Goal: Task Accomplishment & Management: Manage account settings

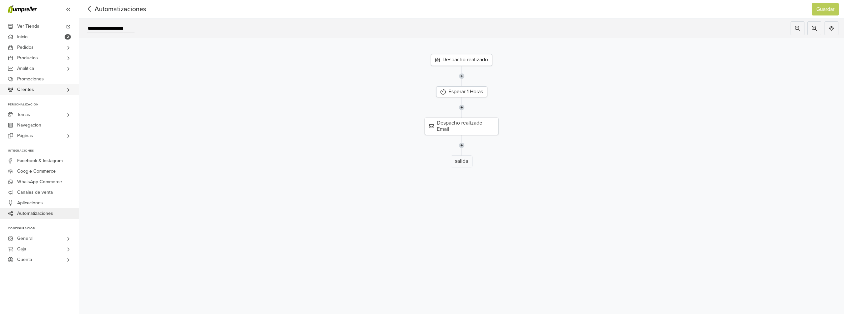
click at [48, 90] on link "Clientes" at bounding box center [39, 89] width 79 height 11
click at [38, 259] on link "General" at bounding box center [39, 257] width 79 height 11
click at [43, 279] on span "Email de Negocios" at bounding box center [37, 279] width 38 height 8
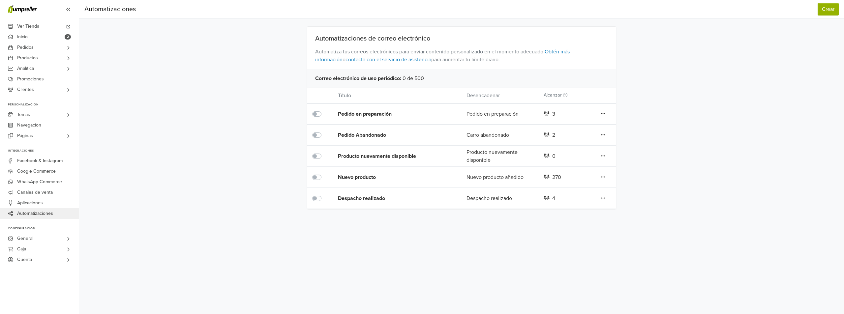
click at [603, 177] on icon at bounding box center [603, 177] width 4 height 1
click at [570, 189] on link "Editar" at bounding box center [579, 190] width 52 height 11
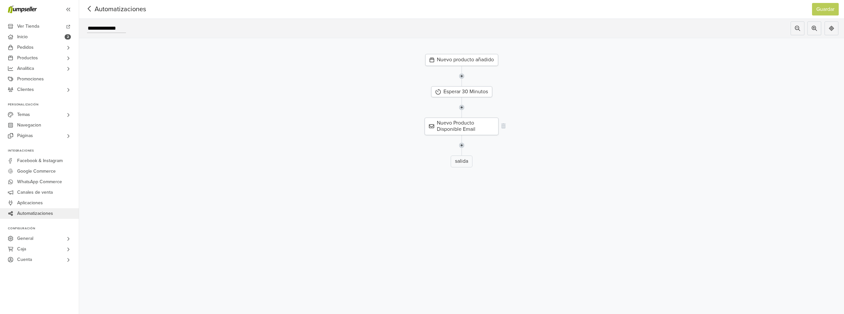
click at [462, 126] on div "Nuevo Producto Disponible Email" at bounding box center [461, 126] width 74 height 17
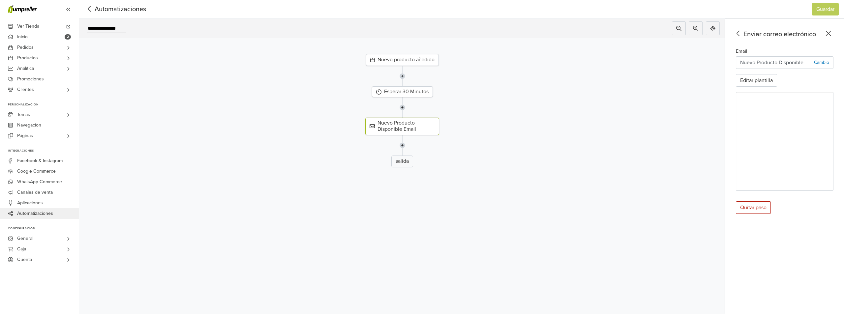
click at [402, 164] on div "salida" at bounding box center [402, 162] width 22 height 12
click at [411, 91] on div "Esperar 30 Minutos" at bounding box center [402, 91] width 61 height 11
click at [404, 59] on div "Nuevo producto añadido" at bounding box center [402, 60] width 73 height 12
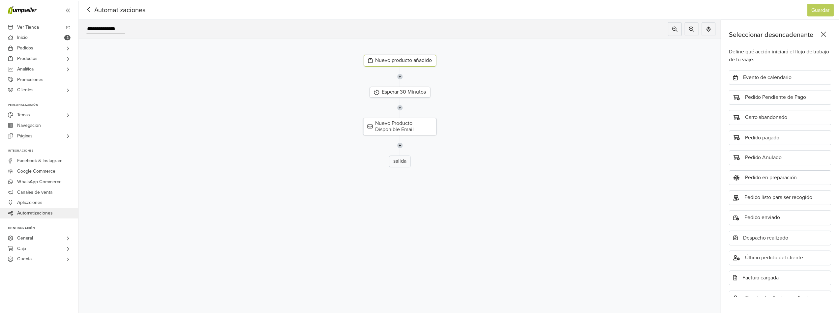
scroll to position [141, 0]
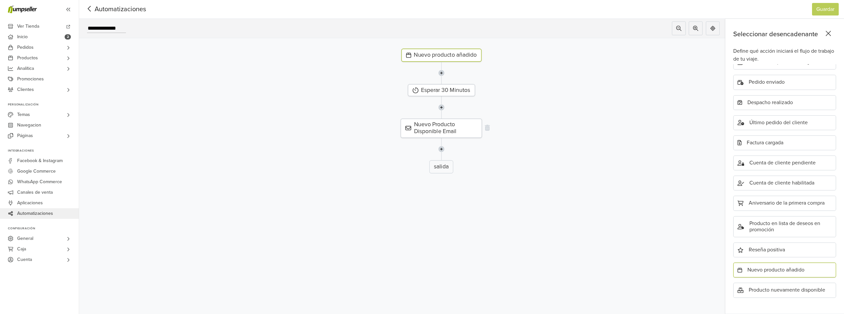
click at [457, 127] on div "Nuevo Producto Disponible Email" at bounding box center [440, 128] width 81 height 19
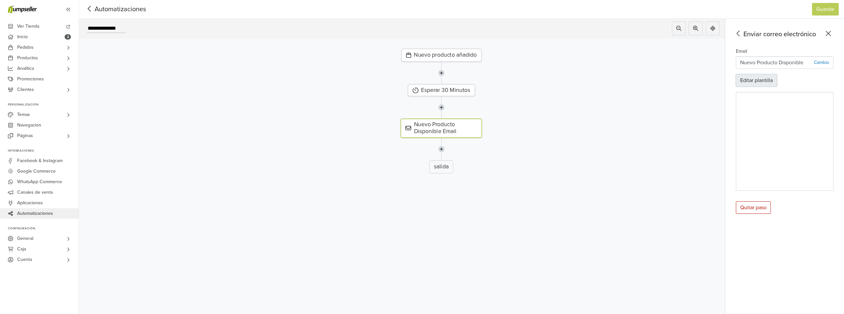
click at [762, 82] on button "Editar plantilla" at bounding box center [755, 80] width 41 height 13
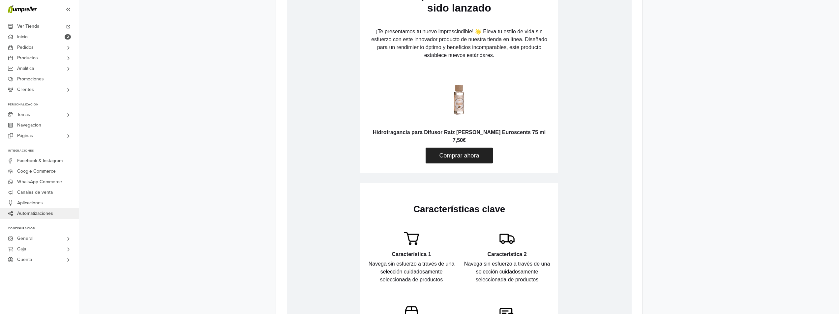
scroll to position [527, 0]
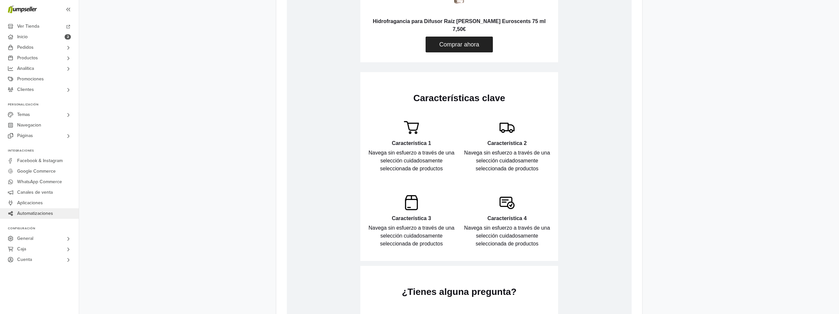
click at [418, 152] on p "Navega sin esfuerzo a través de una selección cuidadosamente seleccionada de pr…" at bounding box center [410, 161] width 89 height 24
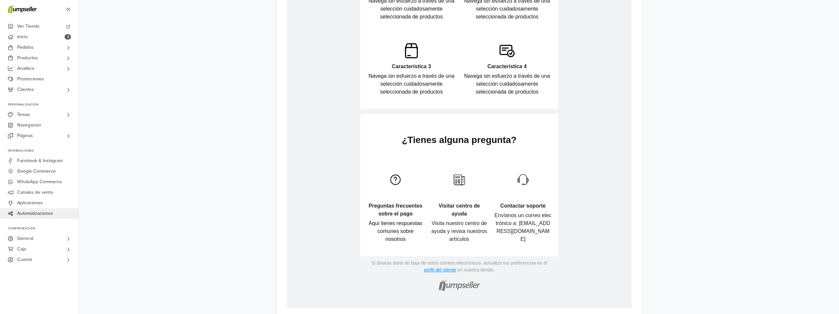
scroll to position [700, 0]
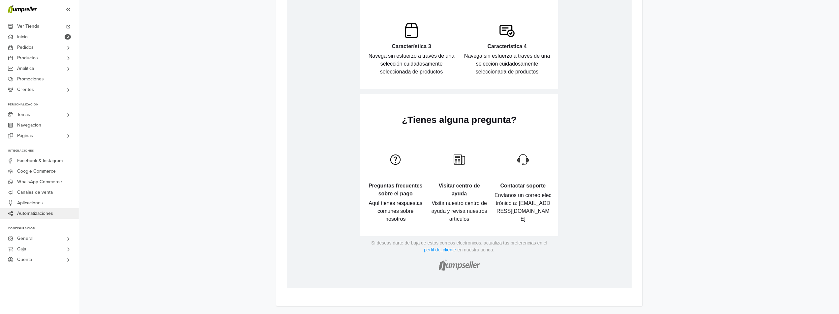
click at [395, 160] on img at bounding box center [395, 160] width 12 height 12
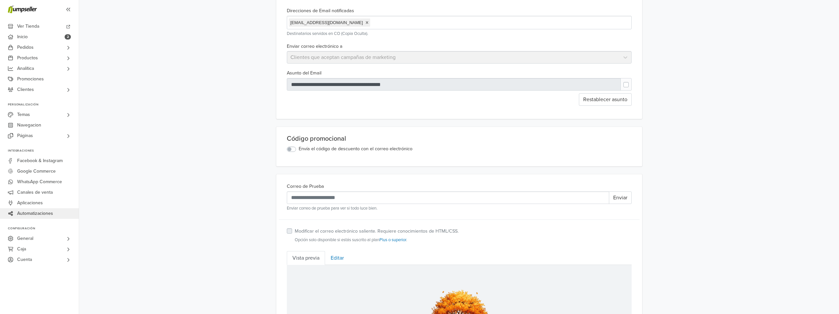
scroll to position [66, 0]
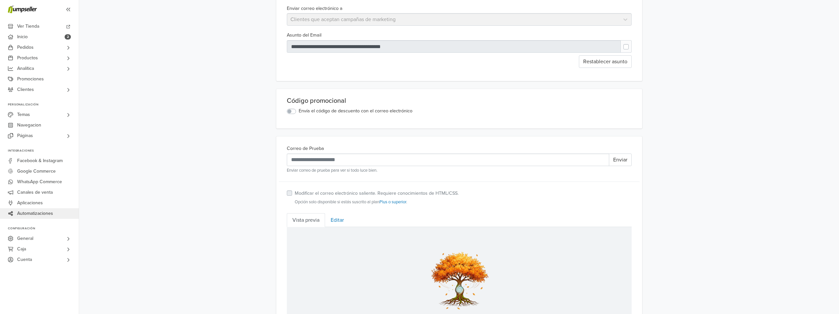
click at [299, 113] on label "Envía el código de descuento con el correo electrónico" at bounding box center [356, 110] width 114 height 7
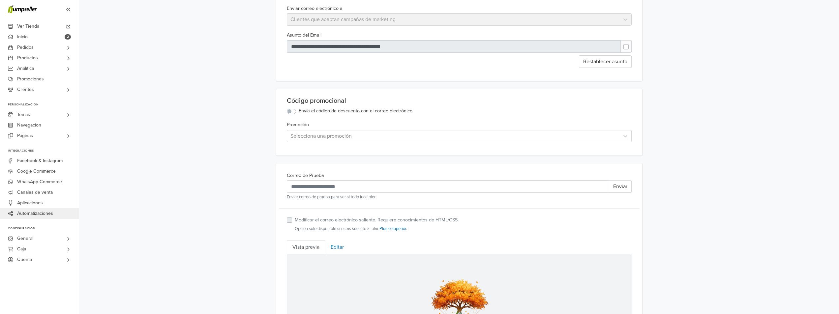
click at [299, 112] on label "Envía el código de descuento con el correo electrónico" at bounding box center [356, 110] width 114 height 7
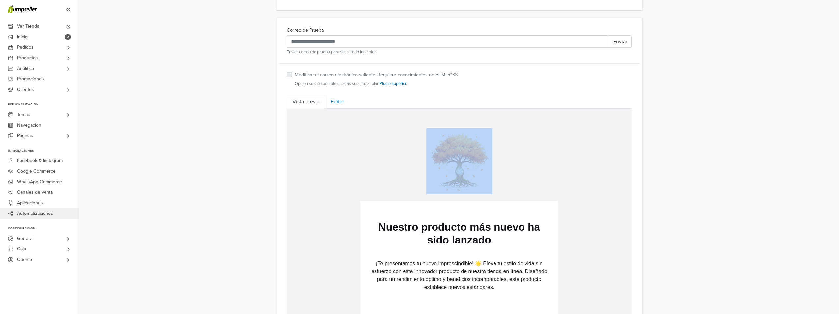
scroll to position [41, 0]
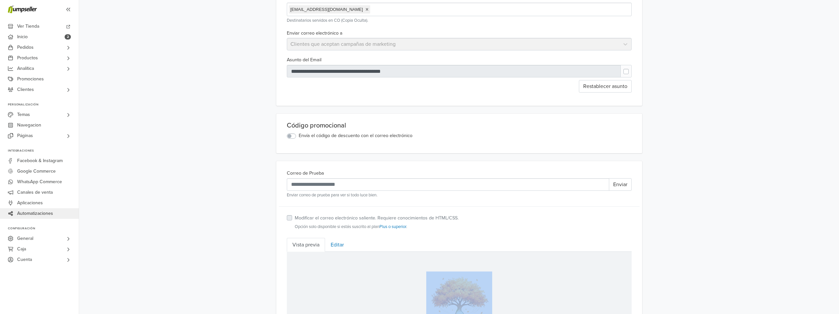
drag, startPoint x: 590, startPoint y: 875, endPoint x: 316, endPoint y: 194, distance: 733.1
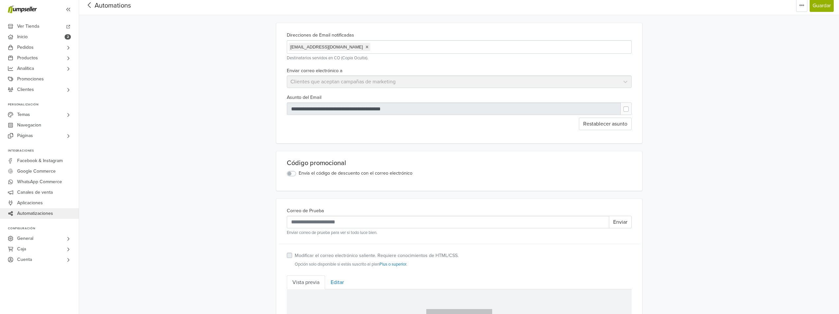
scroll to position [0, 0]
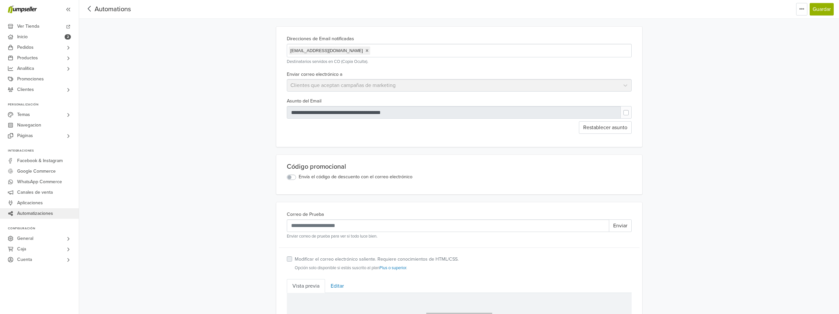
drag, startPoint x: 421, startPoint y: 185, endPoint x: 345, endPoint y: 182, distance: 76.5
click at [345, 182] on div "Código promocional Envía el código de descuento con el correo electrónico" at bounding box center [459, 175] width 366 height 40
drag, startPoint x: 421, startPoint y: 178, endPoint x: 305, endPoint y: 176, distance: 115.3
click at [305, 176] on div "Envía el código de descuento con el correo electrónico" at bounding box center [459, 177] width 345 height 8
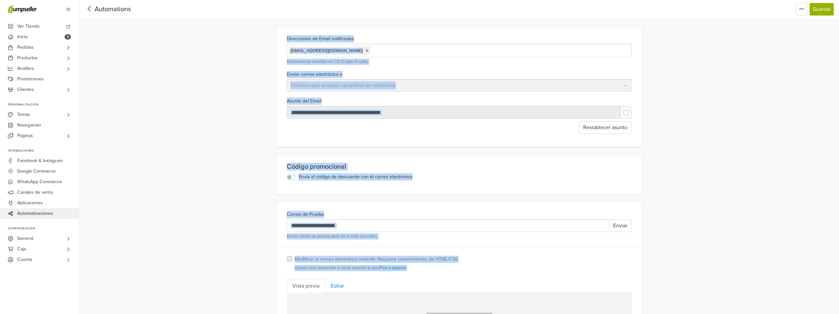
drag, startPoint x: 418, startPoint y: 203, endPoint x: 268, endPoint y: -9, distance: 259.7
copy div "Editar título Eliminar plantilla Guardar Automations Editar título Eliminar pla…"
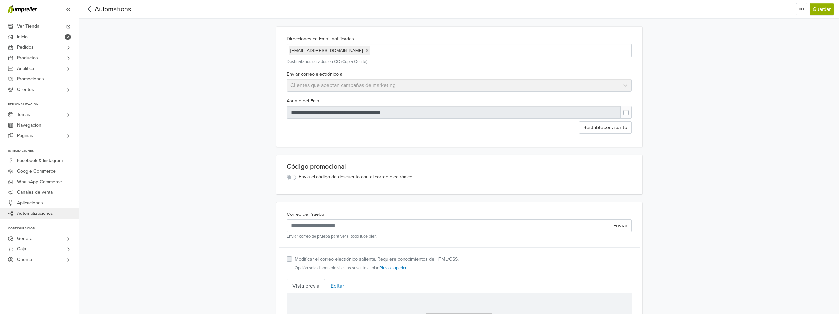
click at [626, 88] on div "Enviar correo electrónico a Clientes que aceptan campañas de marketing" at bounding box center [459, 81] width 350 height 22
drag, startPoint x: 620, startPoint y: 87, endPoint x: 461, endPoint y: 89, distance: 158.8
click at [615, 88] on div "Enviar correo electrónico a Clientes que aceptan campañas de marketing" at bounding box center [459, 81] width 350 height 22
click at [382, 84] on div "Enviar correo electrónico a Clientes que aceptan campañas de marketing" at bounding box center [459, 81] width 350 height 22
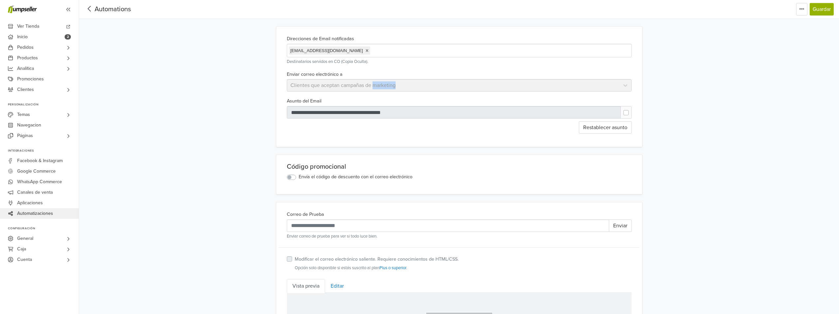
click at [382, 84] on div "Enviar correo electrónico a Clientes que aceptan campañas de marketing" at bounding box center [459, 81] width 350 height 22
click at [631, 109] on label at bounding box center [631, 109] width 0 height 0
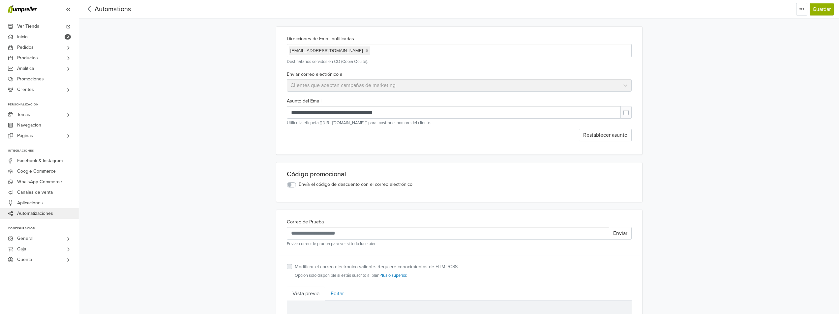
click at [631, 109] on label at bounding box center [631, 109] width 0 height 0
type input "**********"
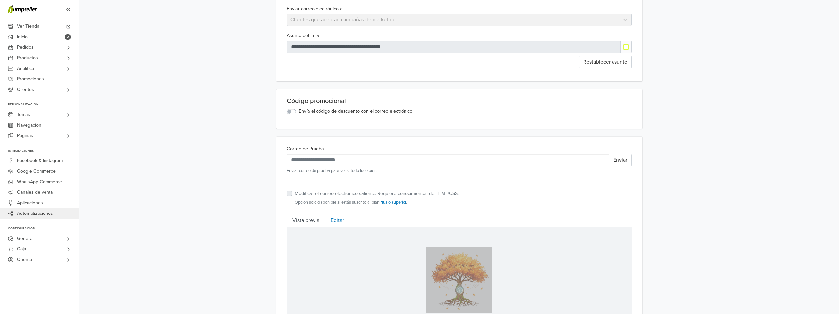
scroll to position [66, 0]
click at [295, 195] on label "Modificar el correo electrónico saliente. Requiere conocimientos de HTML/CSS." at bounding box center [377, 193] width 164 height 7
click at [295, 193] on label "Modificar el correo electrónico saliente. Requiere conocimientos de HTML/CSS." at bounding box center [377, 193] width 164 height 7
click at [298, 193] on label "Modificar el correo electrónico saliente. Requiere conocimientos de HTML/CSS." at bounding box center [377, 193] width 164 height 7
click at [295, 193] on label "Modificar el correo electrónico saliente. Requiere conocimientos de HTML/CSS." at bounding box center [377, 193] width 164 height 7
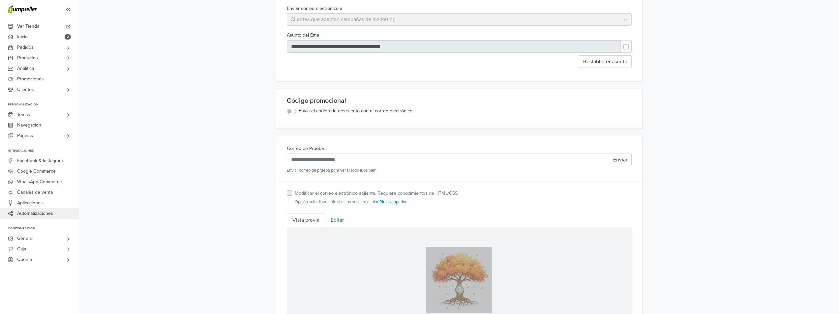
click at [295, 193] on label "Modificar el correo electrónico saliente. Requiere conocimientos de HTML/CSS." at bounding box center [377, 193] width 164 height 7
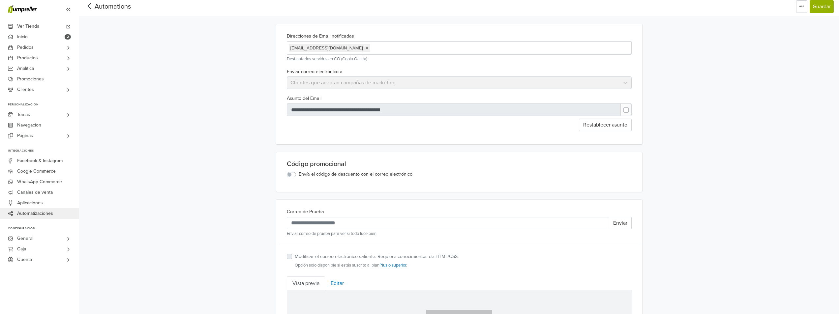
scroll to position [0, 0]
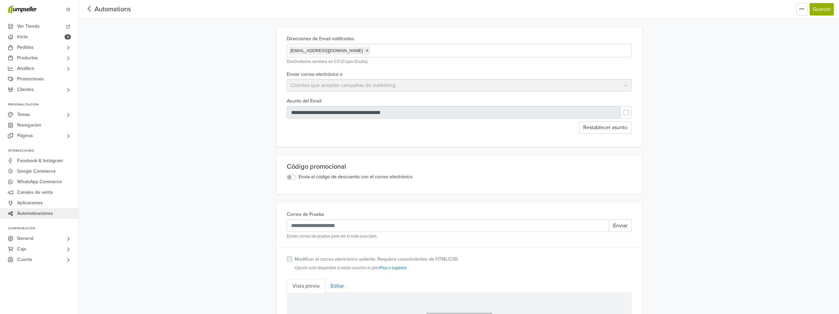
click at [299, 176] on label "Envía el código de descuento con el correo electrónico" at bounding box center [356, 176] width 114 height 7
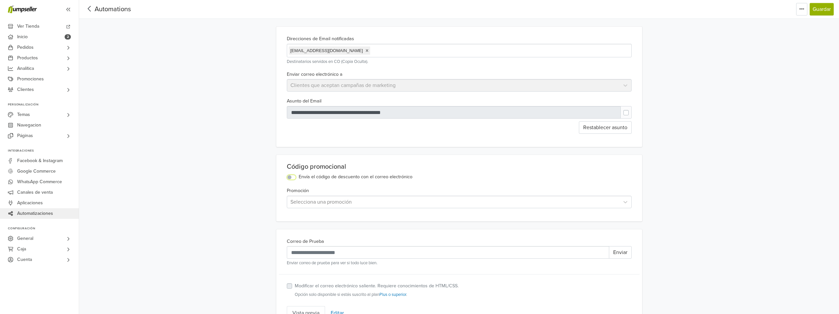
scroll to position [33, 0]
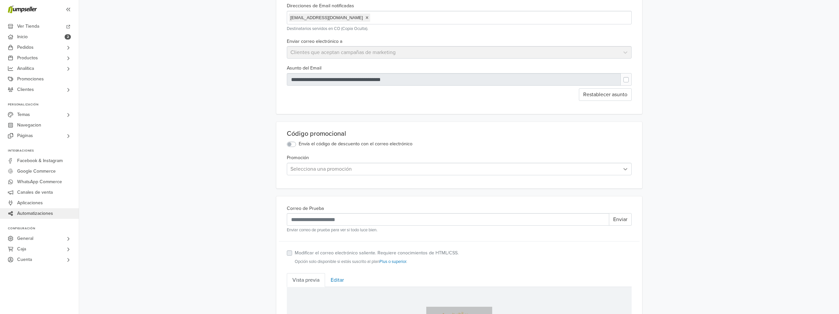
click at [622, 170] on icon at bounding box center [625, 169] width 7 height 7
click at [299, 145] on label "Envía el código de descuento con el correo electrónico" at bounding box center [356, 143] width 114 height 7
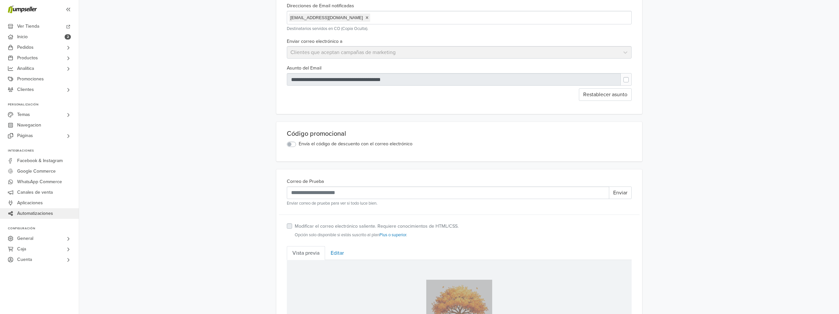
click at [299, 146] on label "Envía el código de descuento con el correo electrónico" at bounding box center [356, 143] width 114 height 7
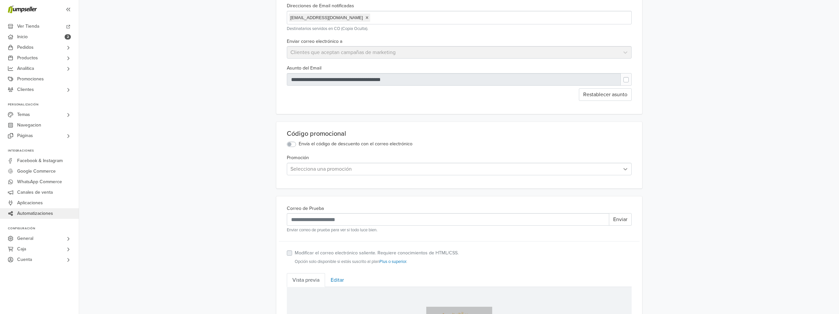
click at [626, 171] on icon at bounding box center [625, 169] width 7 height 7
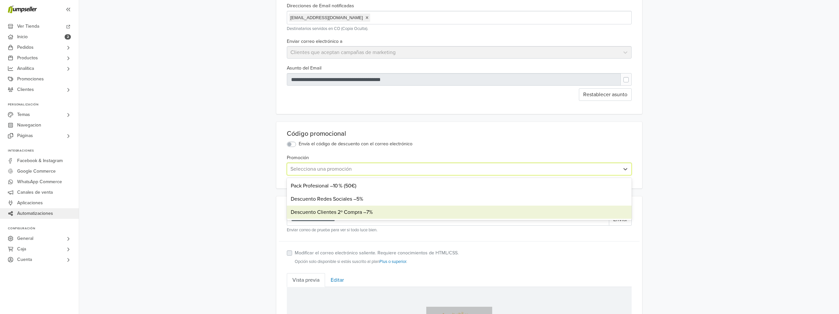
click at [365, 216] on div "Descuento Clientes 2º Compra –7%" at bounding box center [459, 212] width 345 height 13
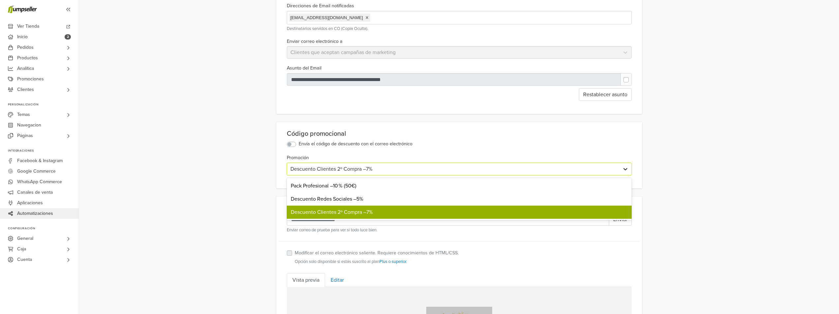
click at [627, 169] on icon at bounding box center [625, 169] width 7 height 7
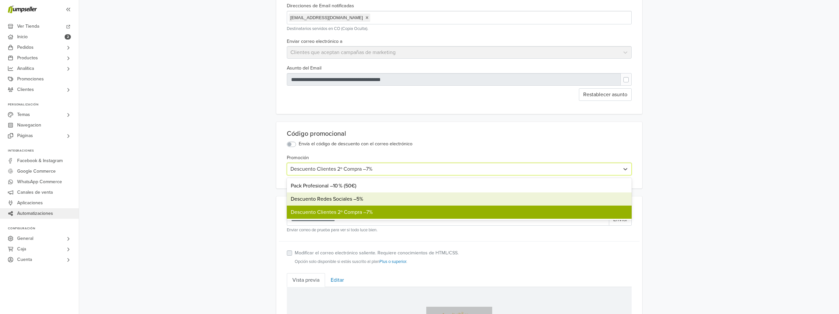
click at [353, 201] on div "Descuento Redes Sociales –5%" at bounding box center [459, 198] width 345 height 13
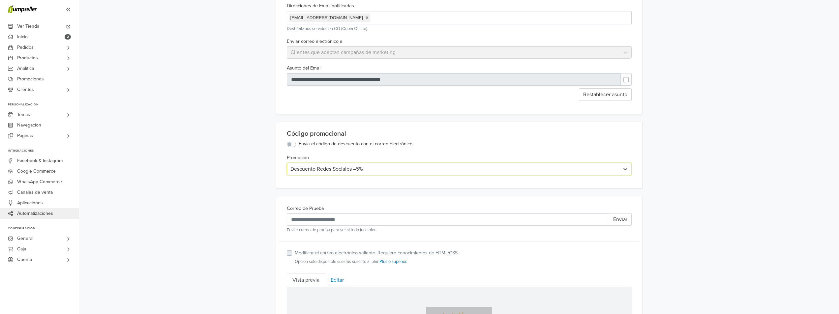
scroll to position [0, 0]
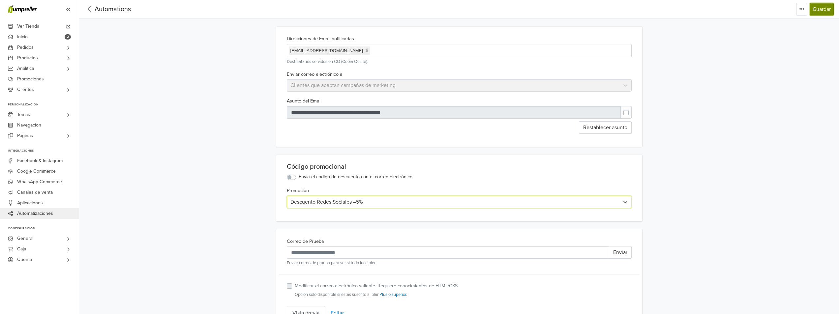
click at [826, 12] on button "Guardar" at bounding box center [821, 9] width 24 height 13
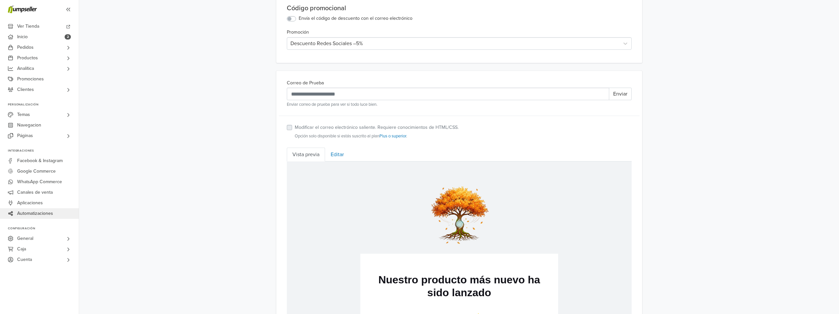
scroll to position [179, 0]
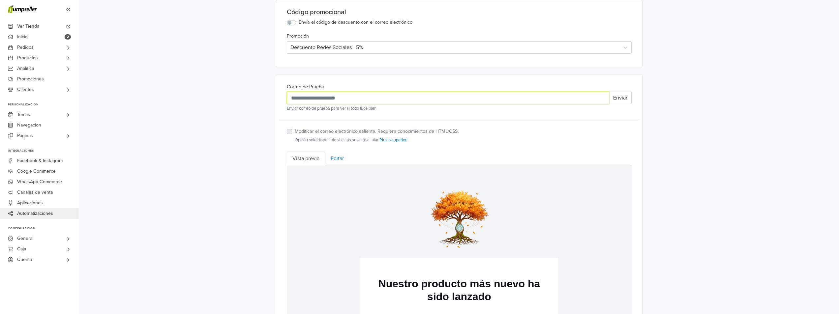
click at [334, 99] on input "Correo de Prueba" at bounding box center [448, 98] width 322 height 13
type input "**********"
click at [295, 133] on label "Modificar el correo electrónico saliente. Requiere conocimientos de HTML/CSS." at bounding box center [377, 131] width 164 height 7
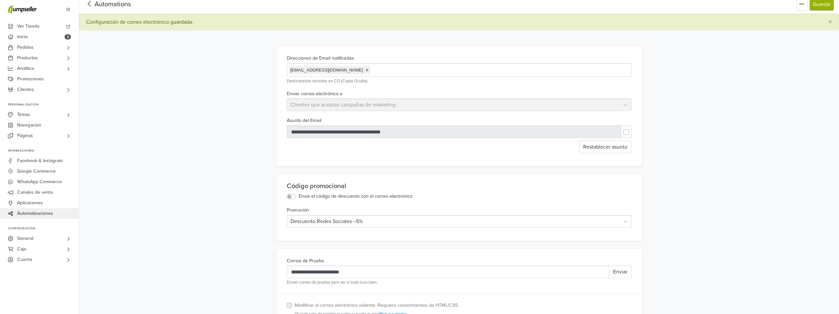
scroll to position [0, 0]
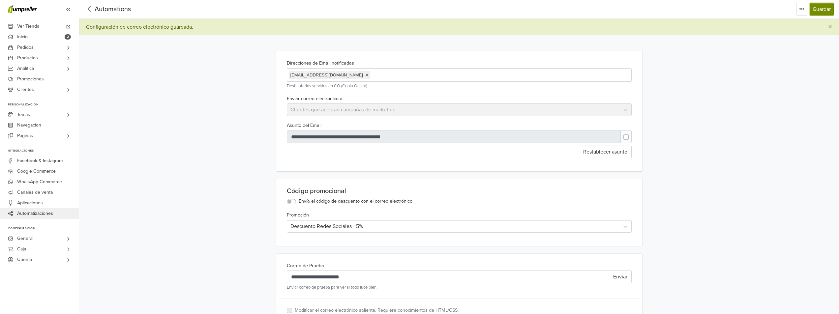
click at [821, 10] on button "Guardar" at bounding box center [821, 9] width 24 height 13
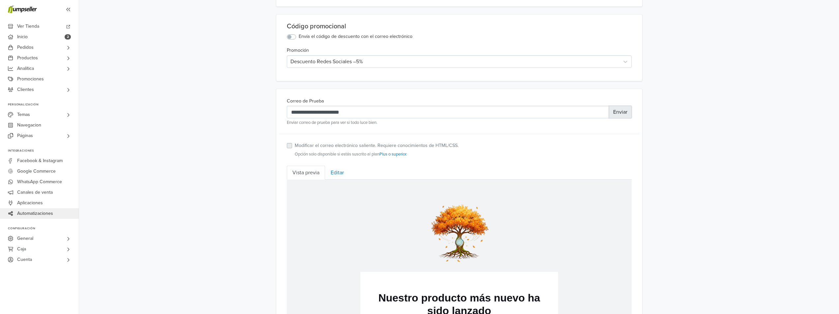
click at [624, 116] on button "Enviar" at bounding box center [620, 112] width 23 height 13
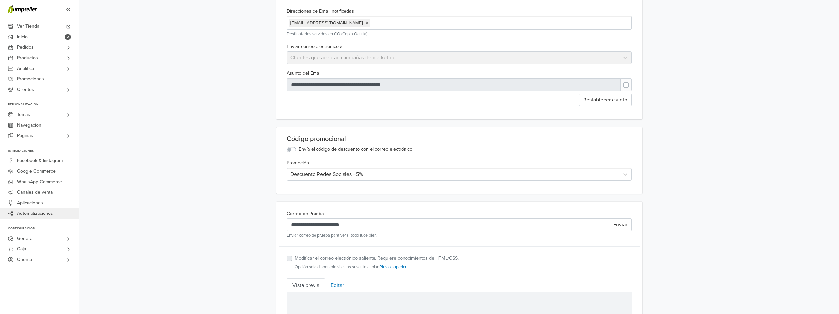
scroll to position [0, 0]
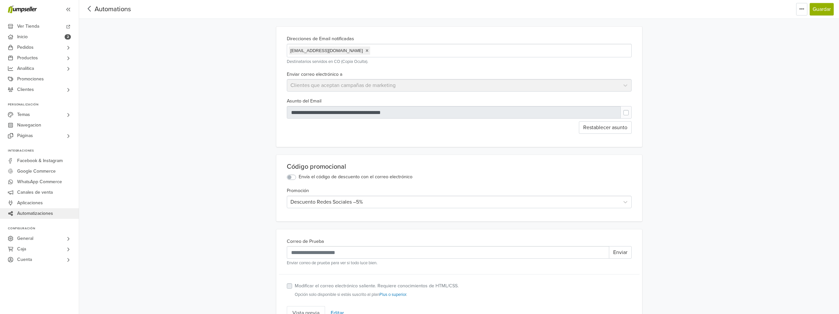
click at [44, 212] on span "Automatizaciones" at bounding box center [35, 213] width 36 height 11
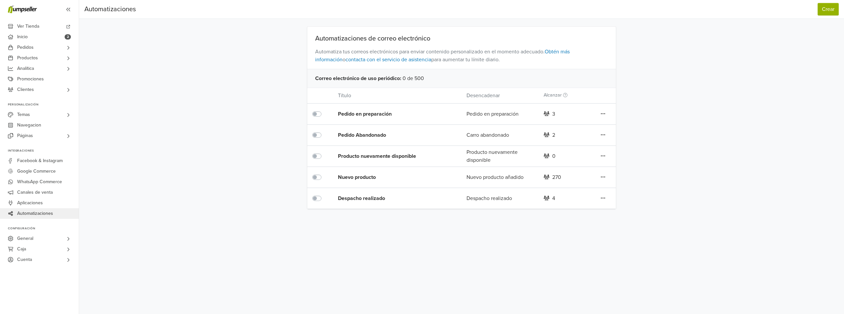
click at [601, 197] on icon at bounding box center [602, 197] width 5 height 5
click at [572, 210] on link "Editar" at bounding box center [579, 211] width 52 height 11
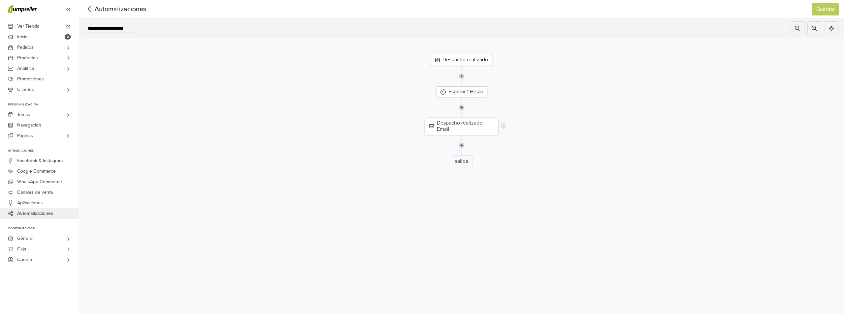
click at [461, 122] on div "Despacho realizado Email" at bounding box center [461, 126] width 74 height 17
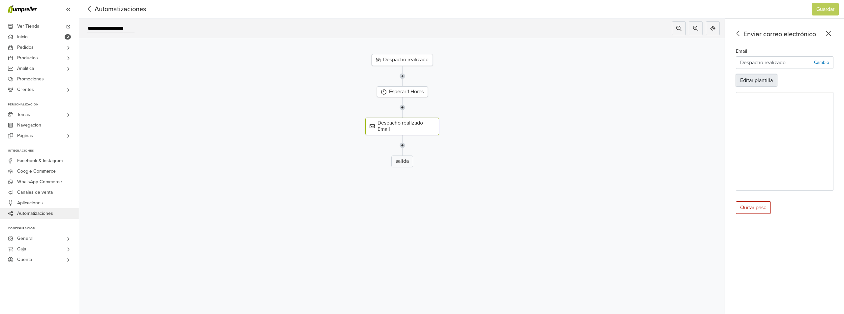
click at [762, 80] on button "Editar plantilla" at bounding box center [755, 80] width 41 height 13
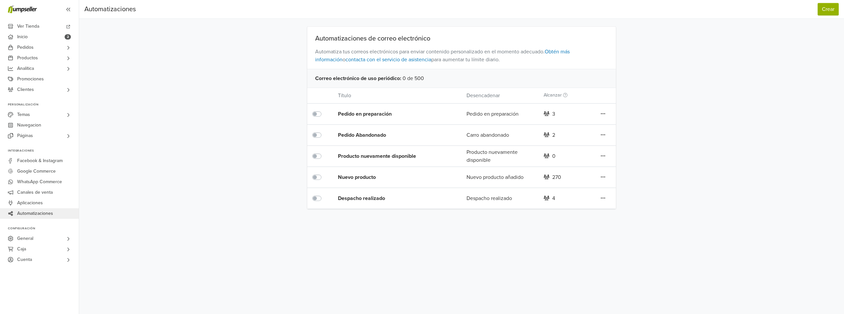
click at [605, 177] on icon at bounding box center [603, 177] width 4 height 1
click at [578, 190] on link "Editar" at bounding box center [579, 190] width 52 height 11
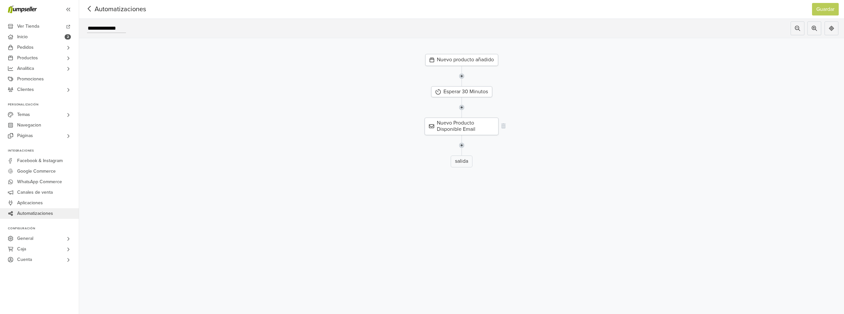
click at [467, 125] on div "Nuevo Producto Disponible Email" at bounding box center [461, 126] width 74 height 17
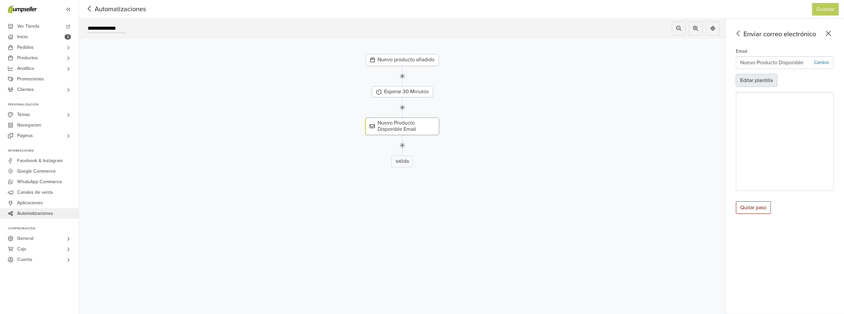
click at [755, 79] on button "Editar plantilla" at bounding box center [755, 80] width 41 height 13
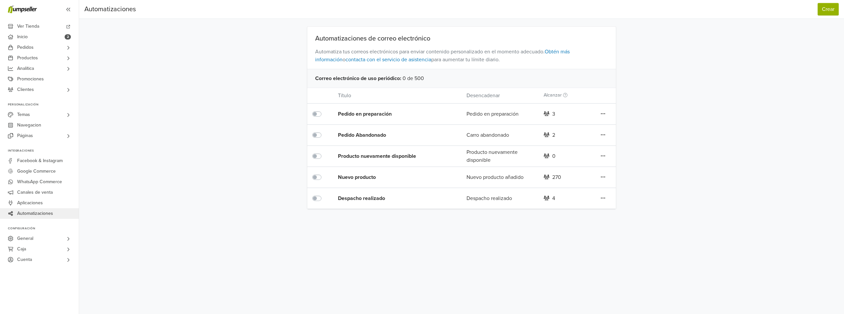
click at [603, 136] on icon at bounding box center [602, 134] width 5 height 5
click at [576, 147] on link "Editar" at bounding box center [579, 148] width 52 height 11
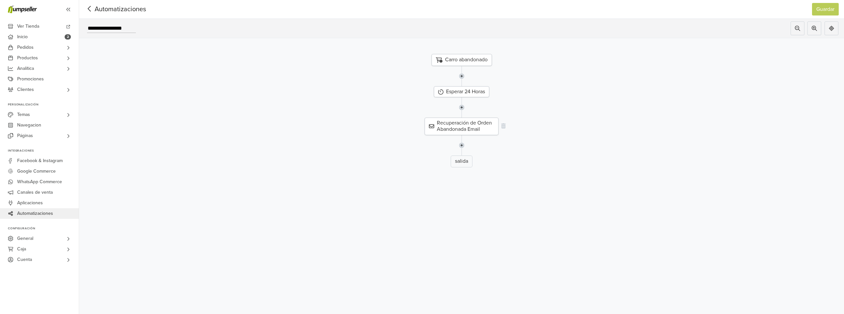
click at [477, 123] on div "Recuperación de Orden Abandonada Email" at bounding box center [461, 126] width 74 height 17
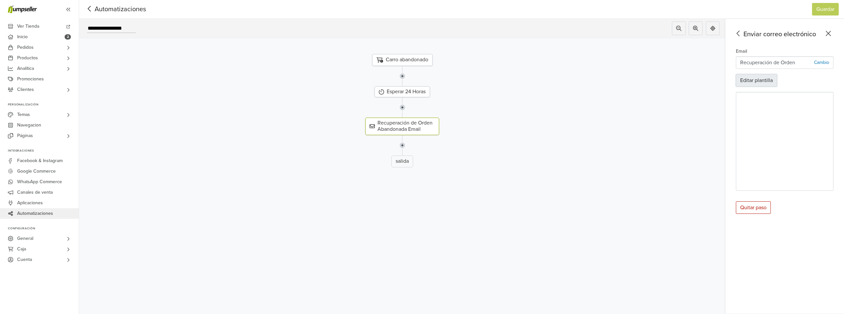
click at [747, 80] on button "Editar plantilla" at bounding box center [755, 80] width 41 height 13
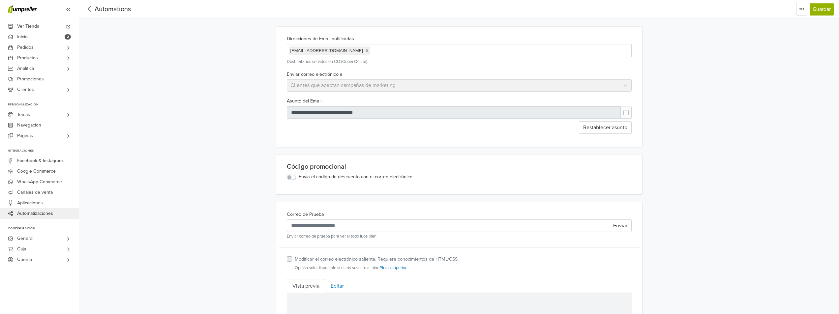
click at [299, 178] on label "Envía el código de descuento con el correo electrónico" at bounding box center [356, 176] width 114 height 7
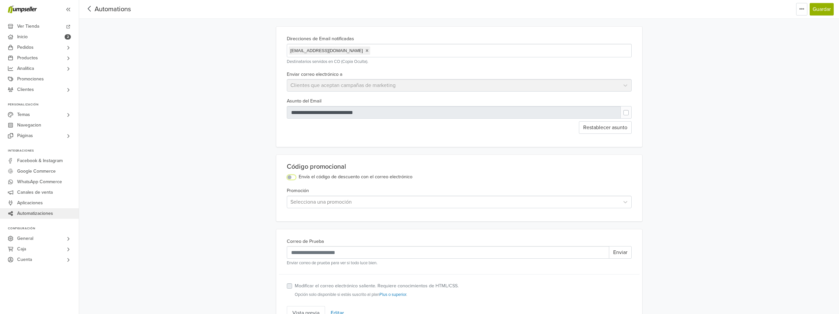
scroll to position [66, 0]
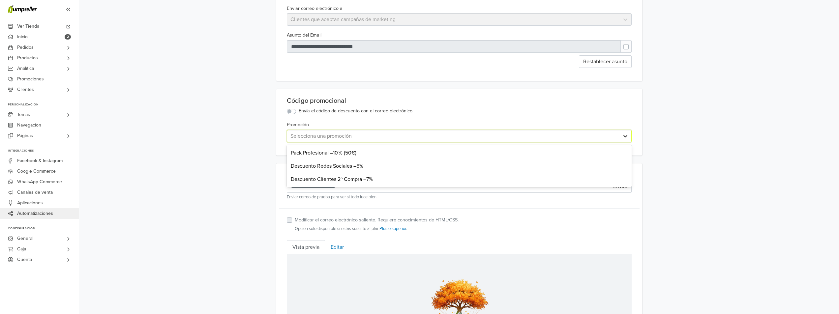
click at [623, 137] on icon at bounding box center [625, 136] width 7 height 7
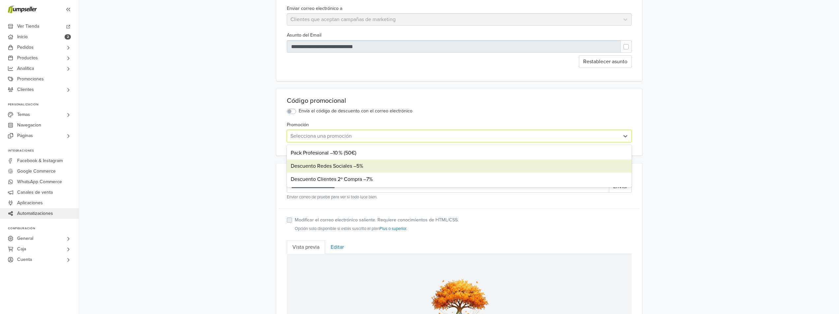
click at [355, 169] on div "Descuento Redes Sociales –5%" at bounding box center [459, 165] width 345 height 13
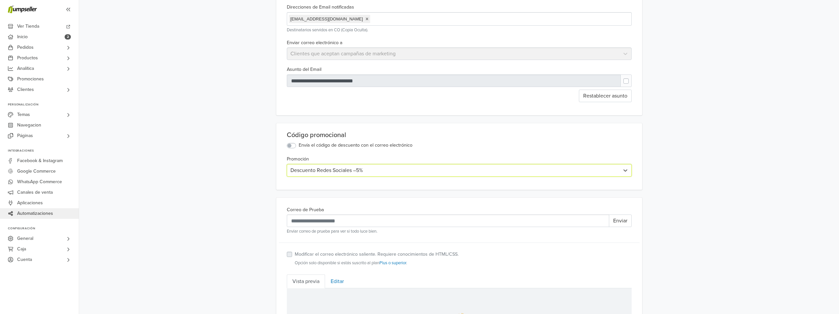
scroll to position [0, 0]
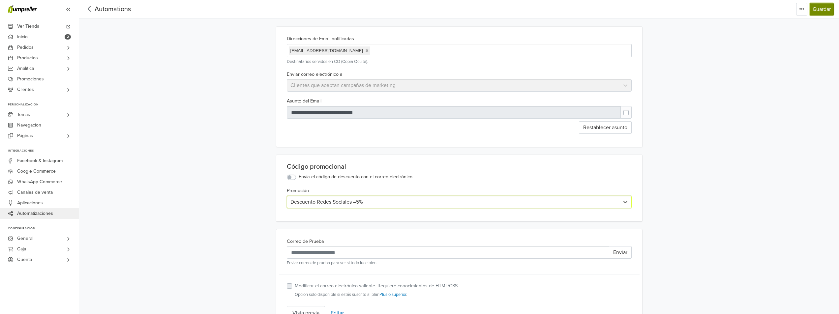
click at [821, 13] on button "Guardar" at bounding box center [821, 9] width 24 height 13
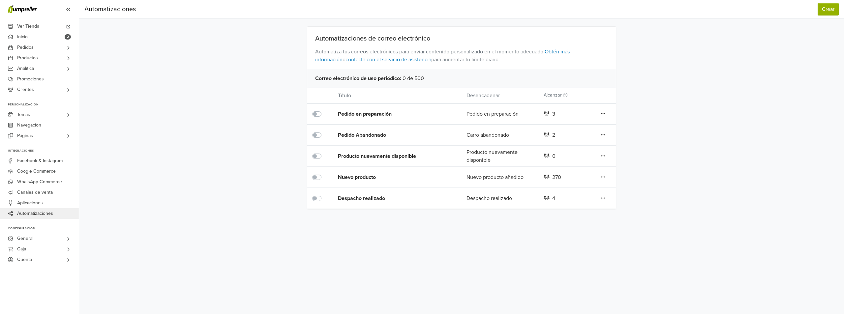
click at [601, 197] on icon at bounding box center [602, 197] width 5 height 5
click at [572, 210] on link "Editar" at bounding box center [579, 211] width 52 height 11
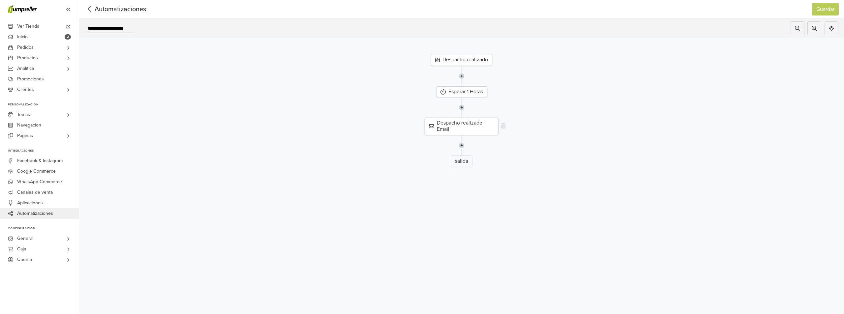
click at [467, 126] on div "Despacho realizado Email" at bounding box center [461, 126] width 74 height 17
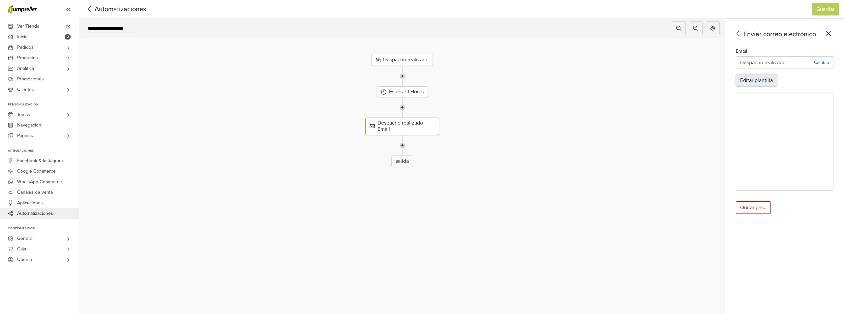
click at [760, 79] on button "Editar plantilla" at bounding box center [755, 80] width 41 height 13
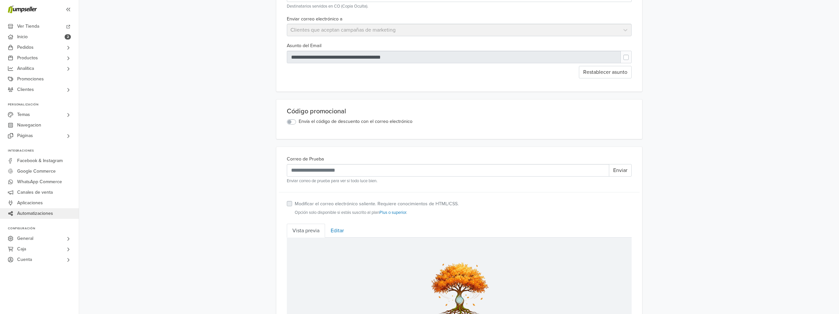
click at [299, 123] on label "Envía el código de descuento con el correo electrónico" at bounding box center [356, 121] width 114 height 7
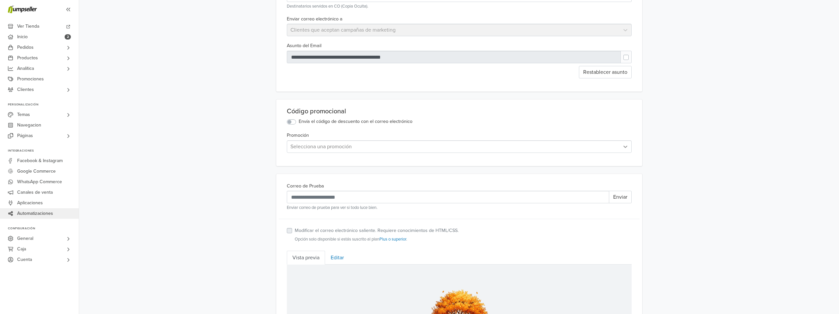
click at [627, 148] on icon at bounding box center [625, 146] width 7 height 7
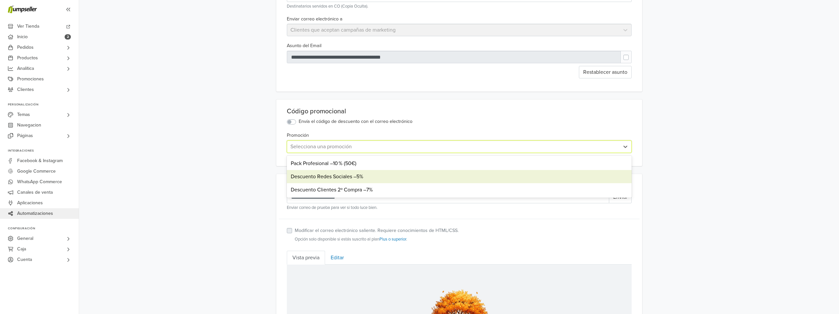
click at [363, 175] on div "Descuento Redes Sociales –5%" at bounding box center [459, 176] width 345 height 13
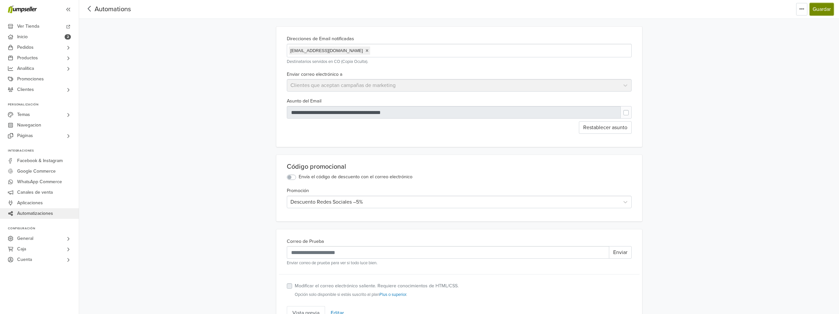
click at [816, 11] on button "Guardar" at bounding box center [821, 9] width 24 height 13
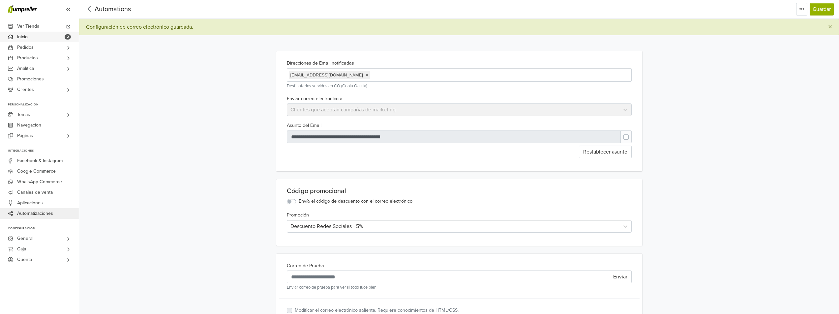
click at [25, 35] on span "Inicio" at bounding box center [22, 37] width 11 height 11
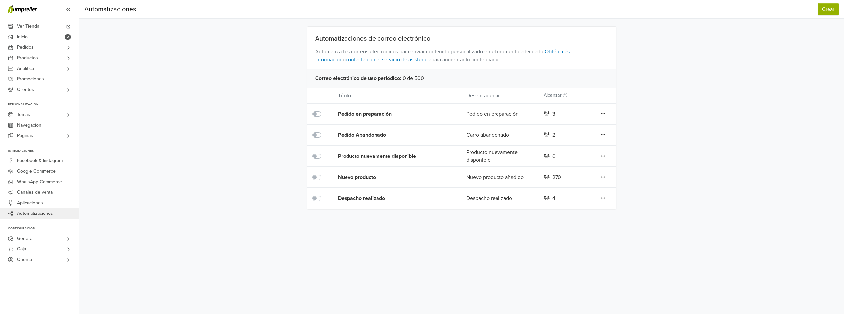
click at [602, 114] on icon at bounding box center [602, 113] width 5 height 5
click at [573, 126] on link "Editar" at bounding box center [579, 127] width 52 height 11
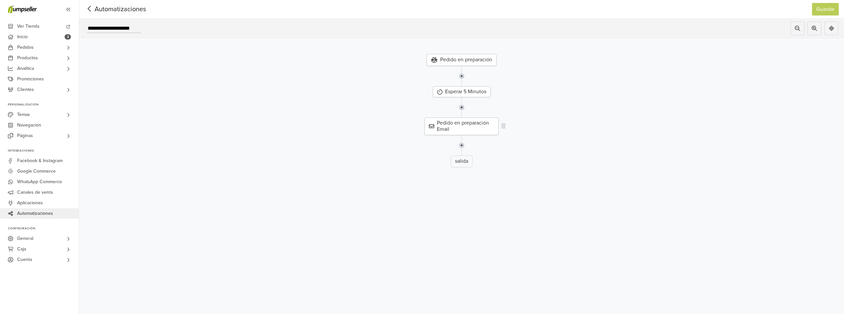
click at [456, 128] on div "Pedido en preparación Email" at bounding box center [461, 126] width 74 height 17
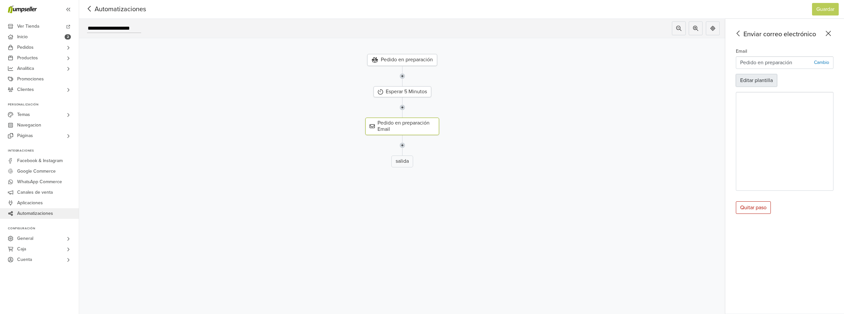
click at [748, 80] on button "Editar plantilla" at bounding box center [755, 80] width 41 height 13
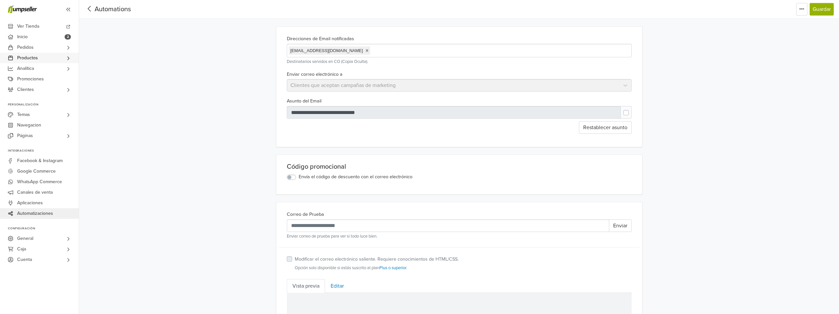
click at [31, 57] on span "Productos" at bounding box center [27, 58] width 21 height 11
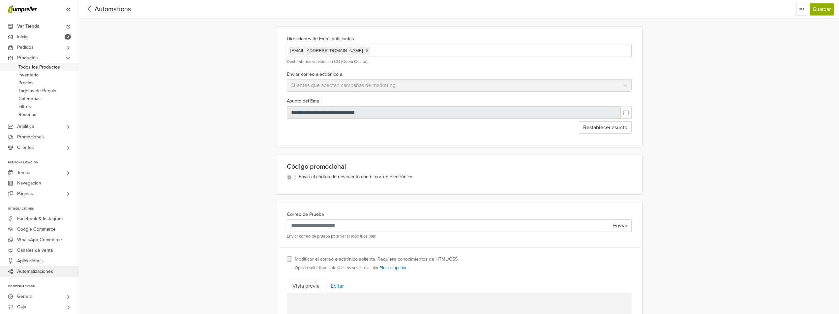
click at [53, 67] on span "Todos los Productos" at bounding box center [39, 67] width 42 height 8
